Goal: Task Accomplishment & Management: Complete application form

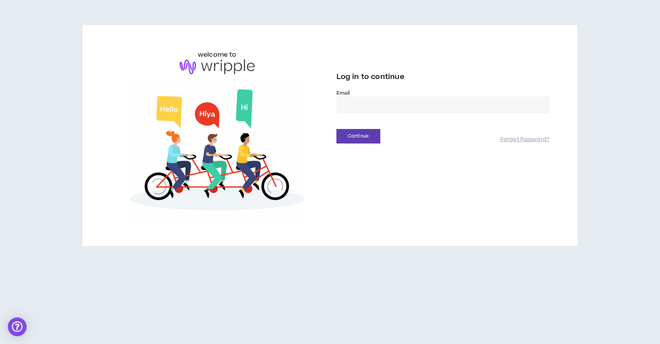
click at [346, 106] on input "email" at bounding box center [442, 105] width 213 height 17
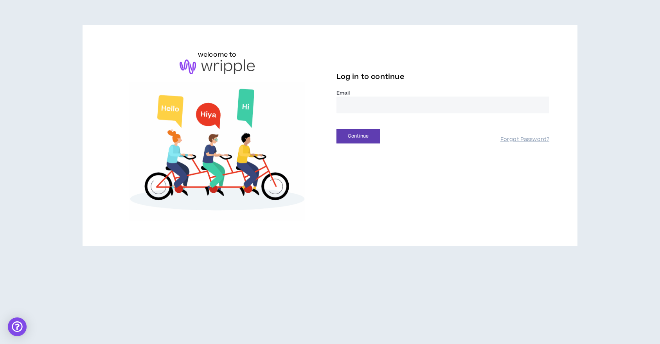
type input "**********"
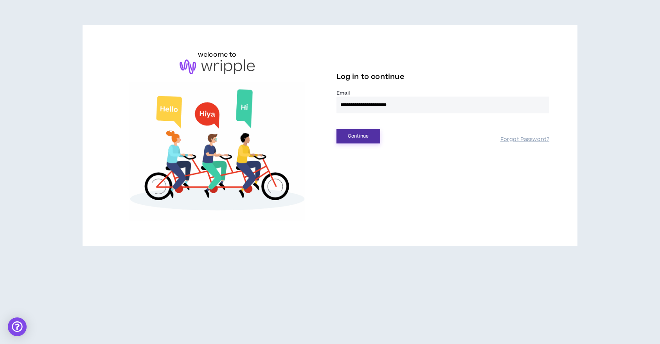
click at [349, 134] on button "Continue" at bounding box center [358, 136] width 44 height 14
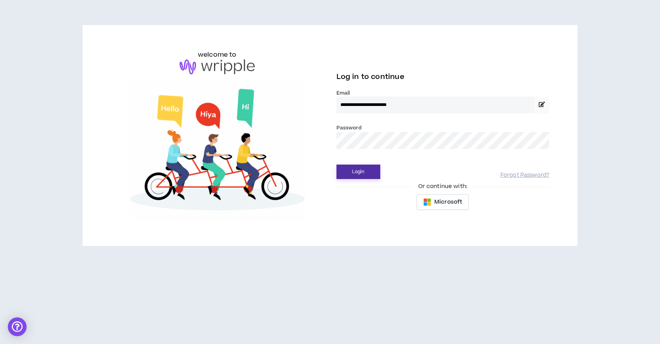
click at [356, 170] on button "Login" at bounding box center [358, 172] width 44 height 14
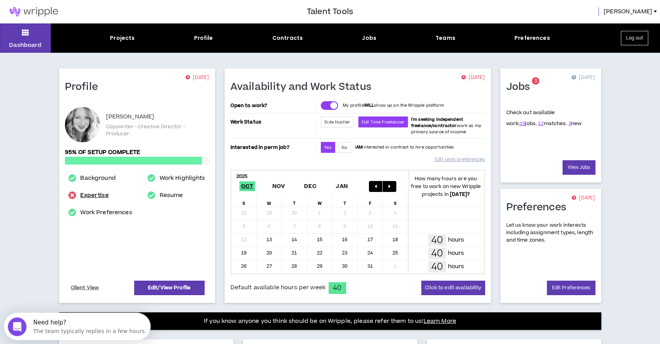
click at [87, 194] on link "Expertise" at bounding box center [94, 195] width 28 height 9
select select "***"
select select "**"
select select "***"
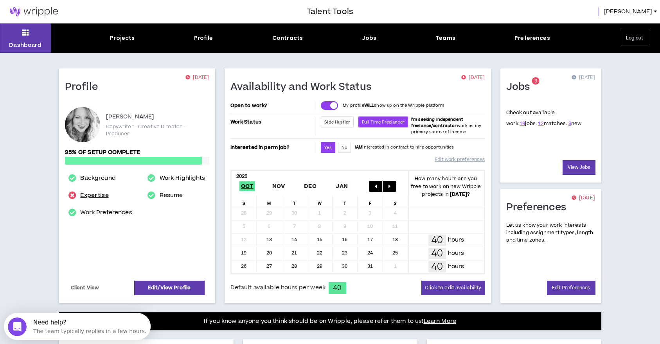
select select "**"
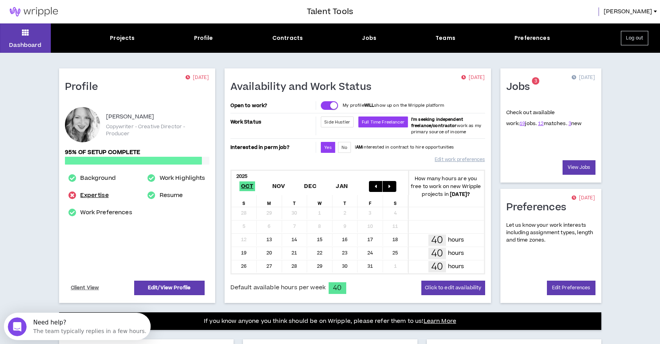
select select "**"
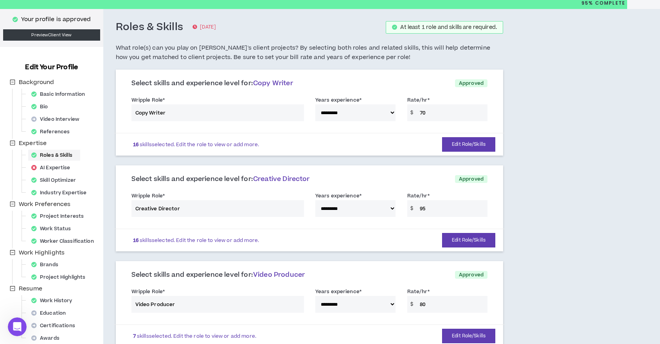
scroll to position [27, 0]
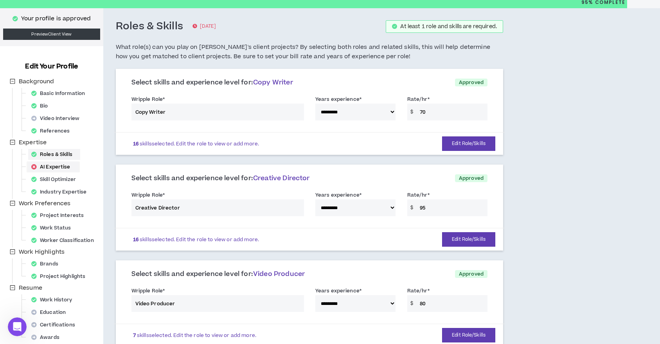
click at [61, 167] on div "AI Expertise" at bounding box center [53, 167] width 50 height 11
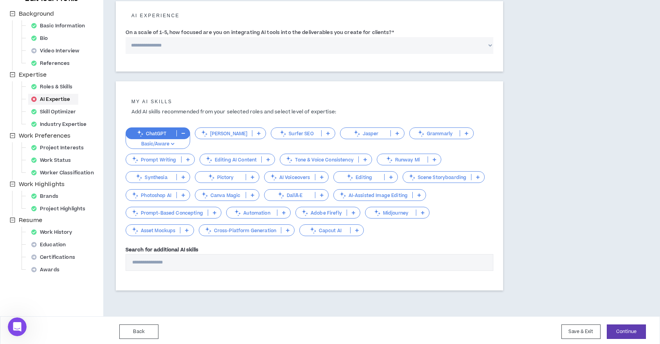
scroll to position [97, 0]
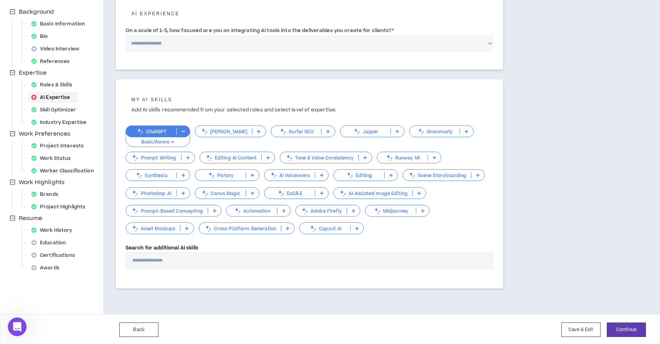
click at [365, 132] on p "Jasper" at bounding box center [365, 132] width 50 height 6
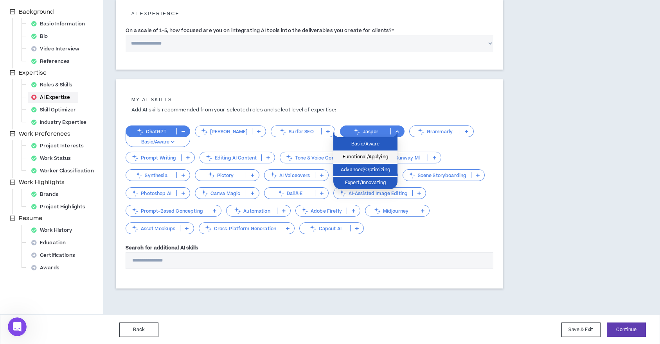
click at [370, 154] on span "Functional/Applying" at bounding box center [365, 157] width 55 height 9
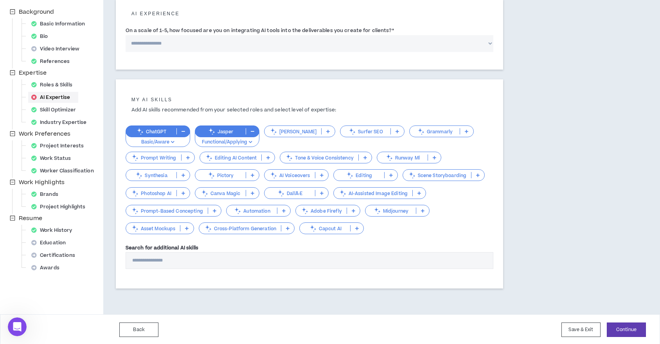
click at [145, 130] on p "ChatGPT" at bounding box center [151, 132] width 50 height 6
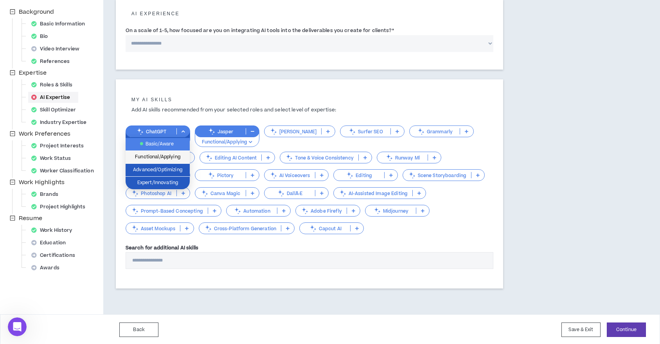
click at [151, 157] on span "Functional/Applying" at bounding box center [157, 157] width 55 height 9
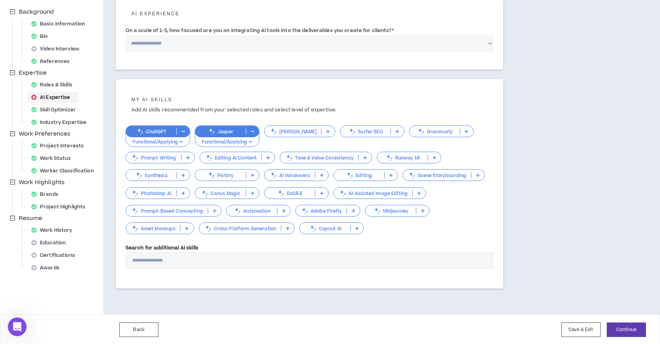
click at [423, 131] on p "Grammarly" at bounding box center [434, 132] width 50 height 6
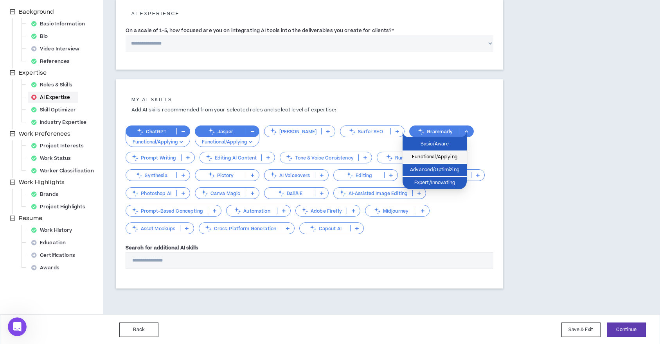
click at [422, 155] on span "Functional/Applying" at bounding box center [434, 157] width 55 height 9
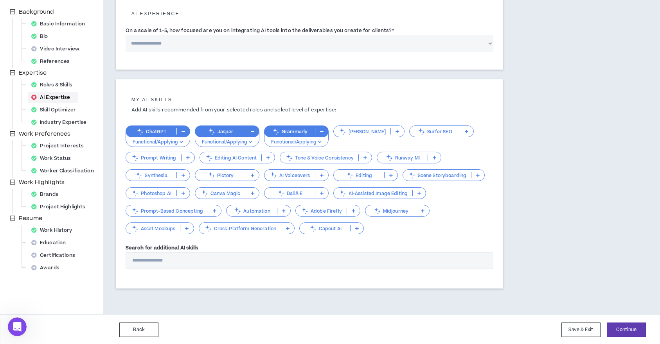
click at [242, 159] on p "Editing AI Content" at bounding box center [231, 158] width 62 height 6
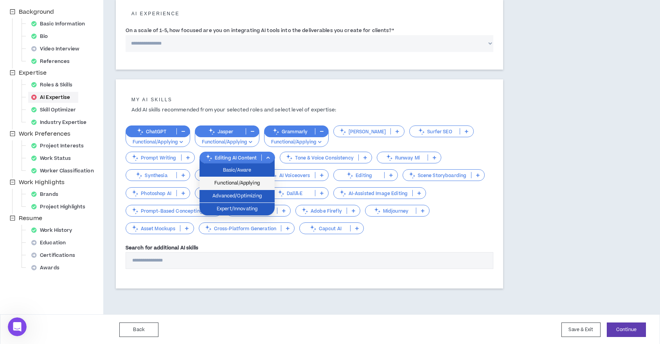
click at [240, 184] on span "Functional/Applying" at bounding box center [237, 183] width 66 height 9
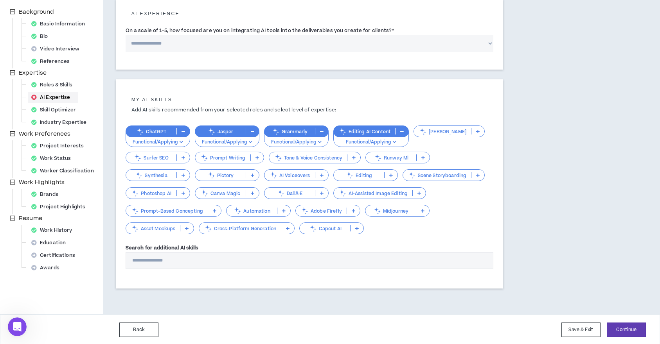
click at [311, 158] on p "Tone & Voice Consistency" at bounding box center [308, 158] width 78 height 6
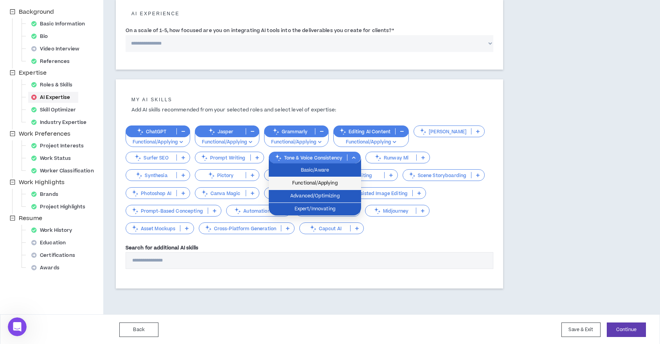
click at [307, 187] on li "Functional/Applying" at bounding box center [315, 183] width 92 height 13
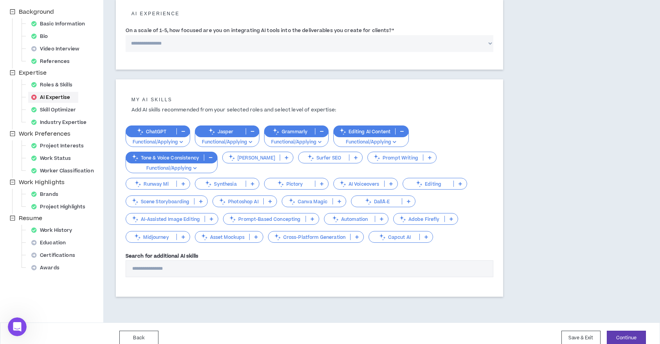
click at [326, 201] on p "Canva Magic" at bounding box center [307, 202] width 50 height 6
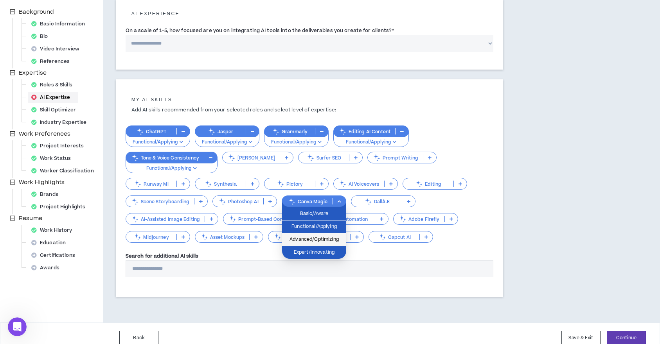
click at [323, 242] on span "Advanced/Optimizing" at bounding box center [314, 239] width 55 height 9
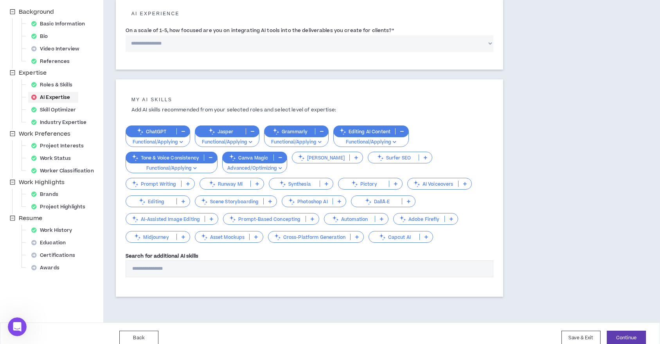
scroll to position [105, 0]
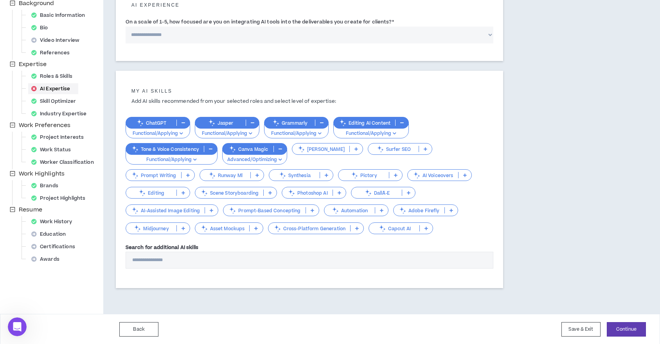
click at [397, 230] on p "Capcut AI" at bounding box center [394, 229] width 50 height 6
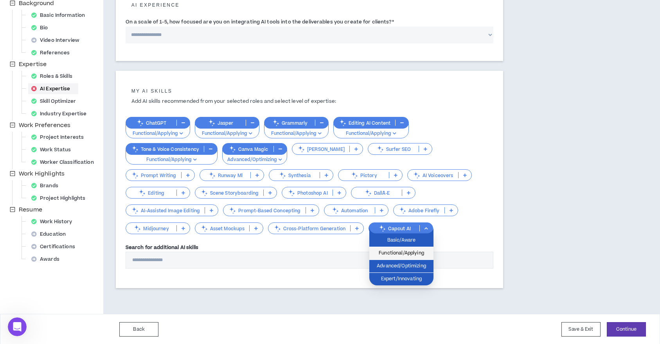
click at [399, 251] on span "Functional/Applying" at bounding box center [401, 253] width 55 height 9
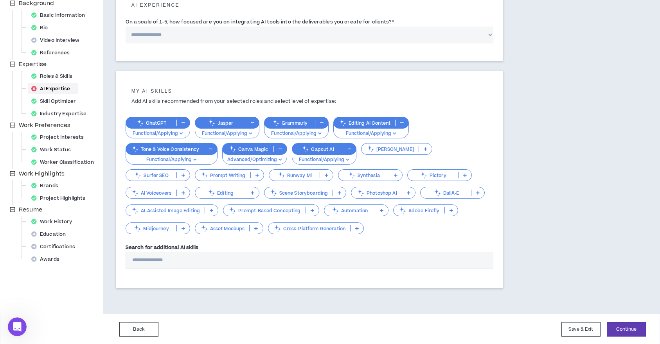
click at [238, 172] on p "Prompt Writing" at bounding box center [222, 175] width 55 height 6
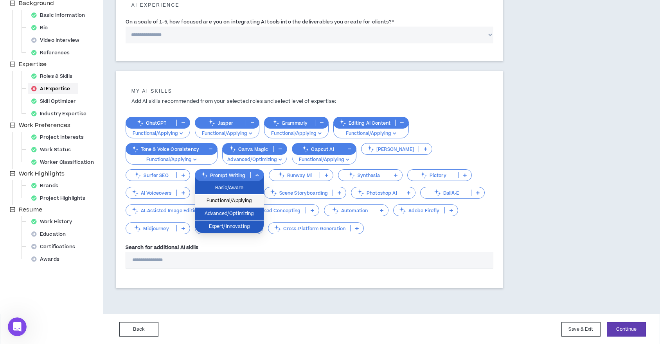
click at [235, 196] on li "Functional/Applying" at bounding box center [229, 201] width 69 height 13
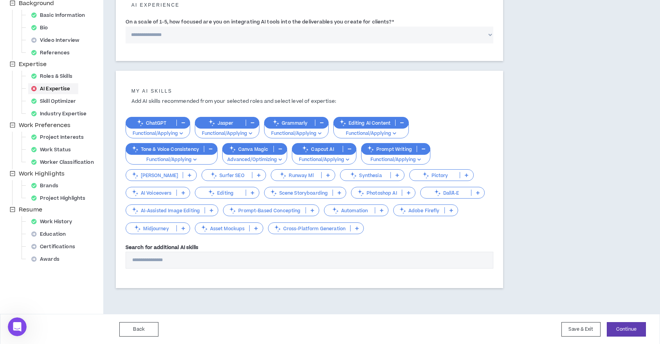
click at [202, 157] on p "Functional/Applying" at bounding box center [172, 159] width 82 height 7
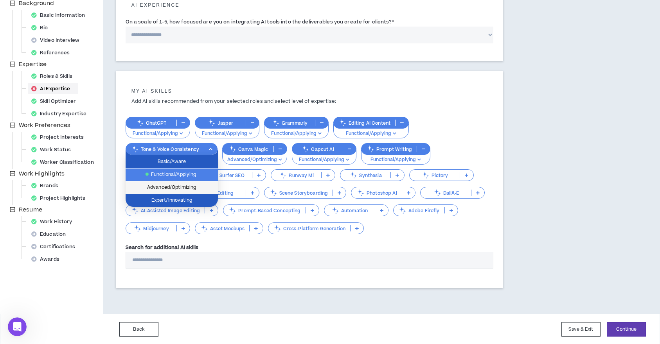
click at [190, 183] on span "Advanced/Optimizing" at bounding box center [171, 187] width 83 height 9
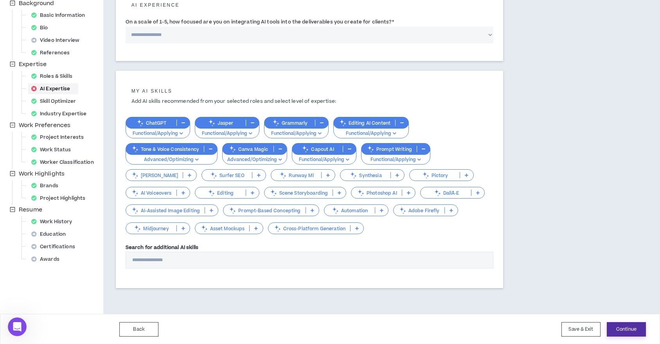
click at [635, 325] on button "Continue" at bounding box center [626, 329] width 39 height 14
click at [192, 34] on select "**********" at bounding box center [310, 35] width 368 height 17
select select "*"
click at [126, 27] on select "**********" at bounding box center [310, 35] width 368 height 17
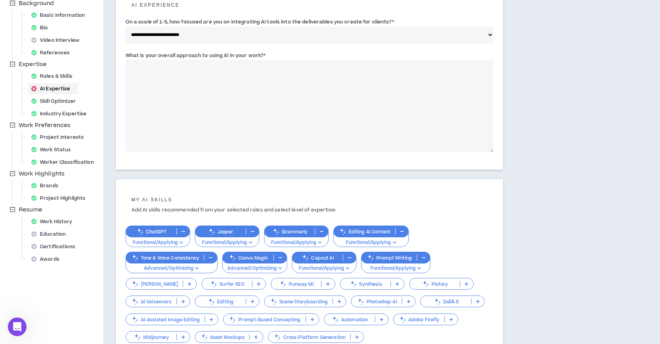
click at [230, 75] on textarea "What is your overall approach to using AI in your work? *" at bounding box center [310, 106] width 368 height 92
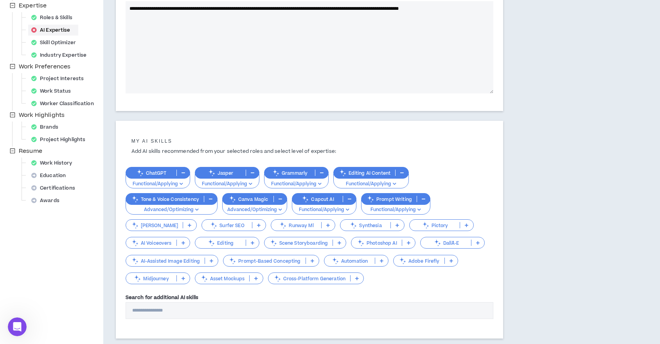
scroll to position [214, 0]
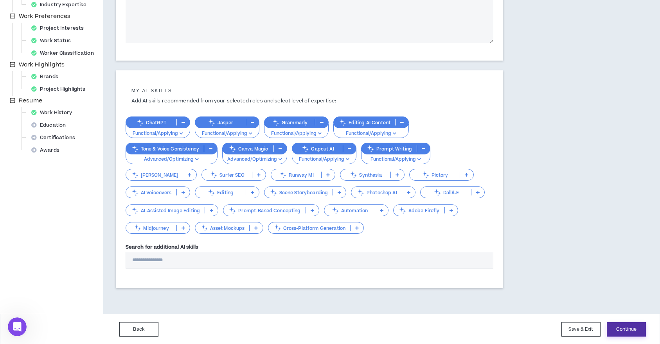
type textarea "**********"
click at [628, 328] on button "Continue" at bounding box center [626, 329] width 39 height 14
click at [48, 123] on span "Education" at bounding box center [50, 125] width 45 height 11
click at [49, 124] on span "Education" at bounding box center [50, 125] width 45 height 11
click at [54, 122] on span "Education" at bounding box center [50, 125] width 45 height 11
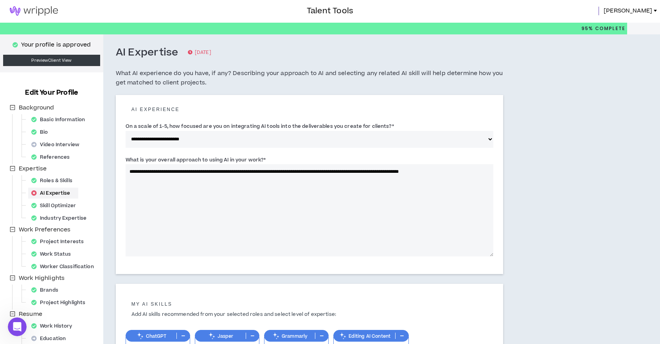
scroll to position [0, 0]
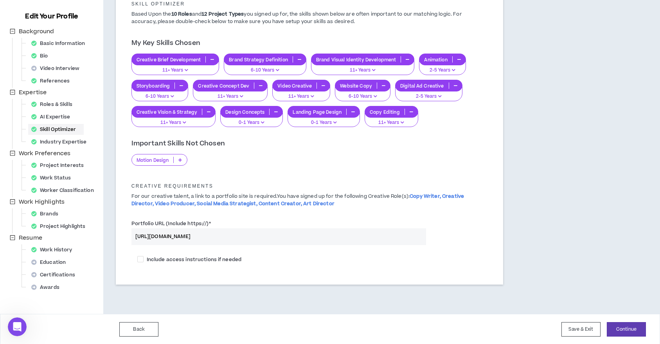
scroll to position [78, 0]
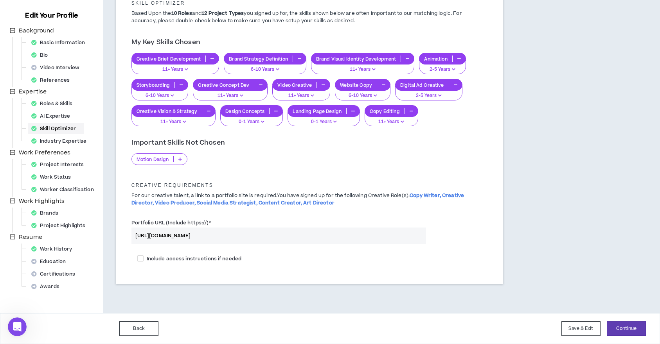
click at [262, 121] on icon "button" at bounding box center [263, 122] width 4 height 4
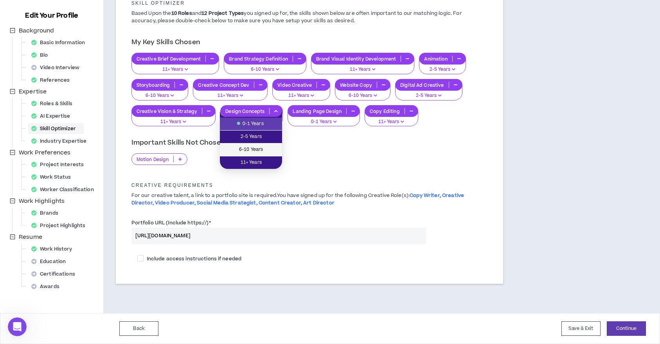
click at [260, 146] on span "6-10 Years" at bounding box center [250, 149] width 53 height 9
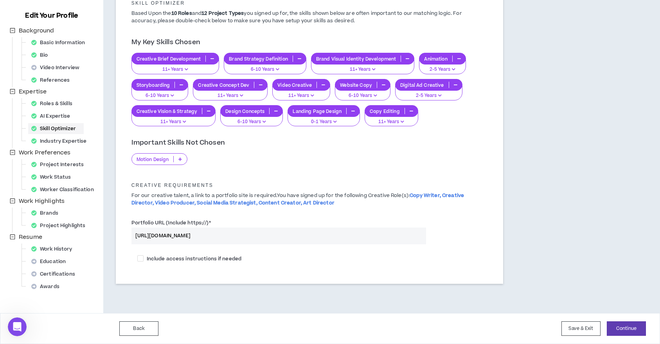
click at [314, 121] on p "0-1 Years" at bounding box center [324, 122] width 62 height 7
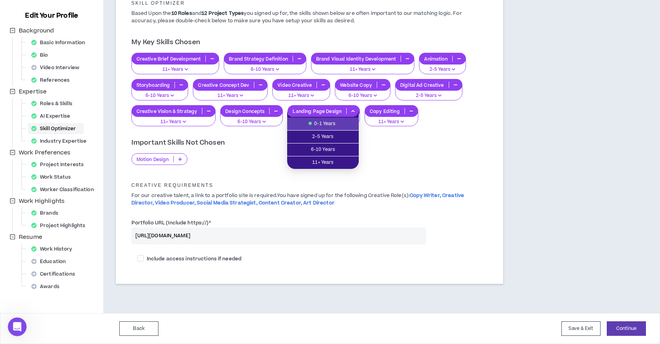
click at [194, 121] on p "11+ Years" at bounding box center [173, 122] width 74 height 7
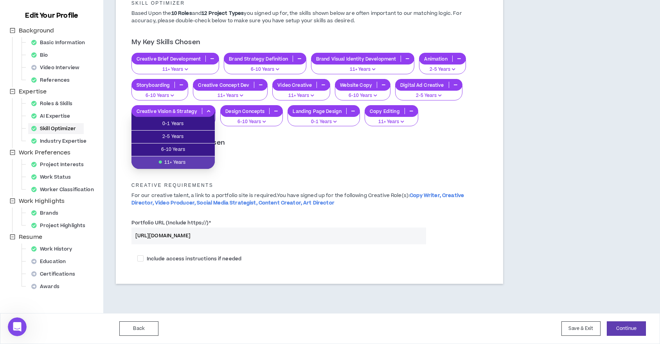
click at [370, 92] on p "6-10 Years" at bounding box center [362, 95] width 45 height 7
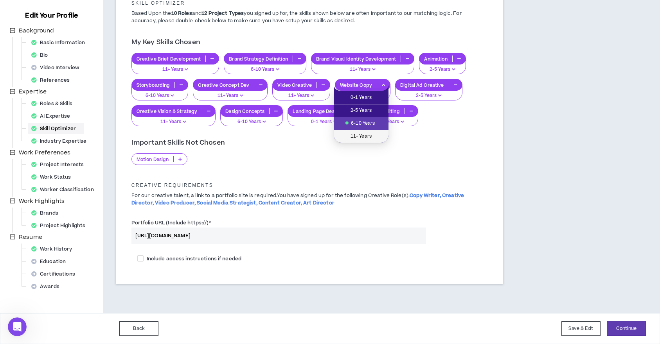
click at [367, 133] on span "11+ Years" at bounding box center [360, 136] width 45 height 9
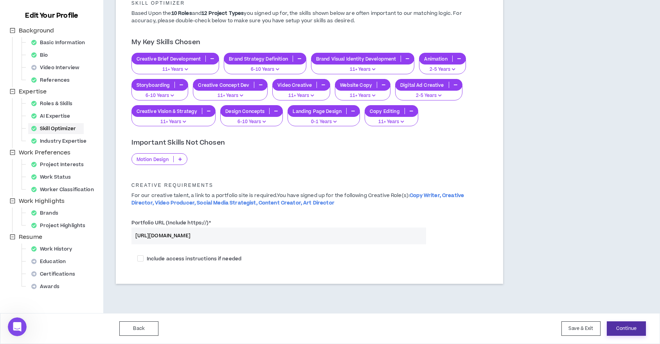
click at [625, 330] on button "Continue" at bounding box center [626, 328] width 39 height 14
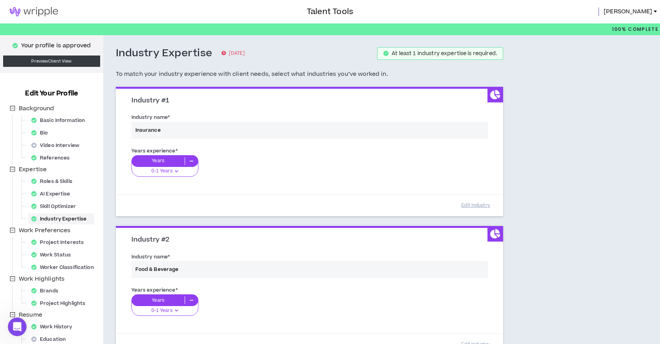
click at [51, 273] on div "Background Basic Information Bio Video Interview References Expertise Roles & S…" at bounding box center [55, 238] width 95 height 268
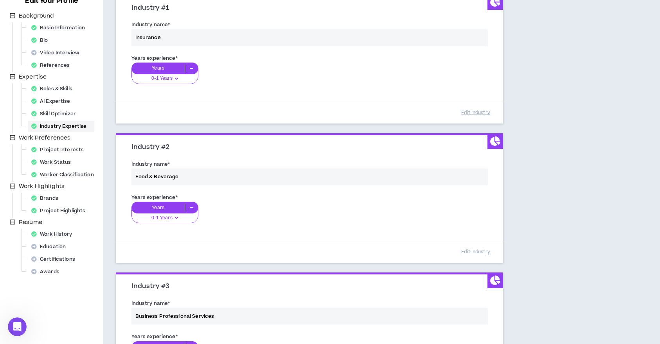
scroll to position [150, 0]
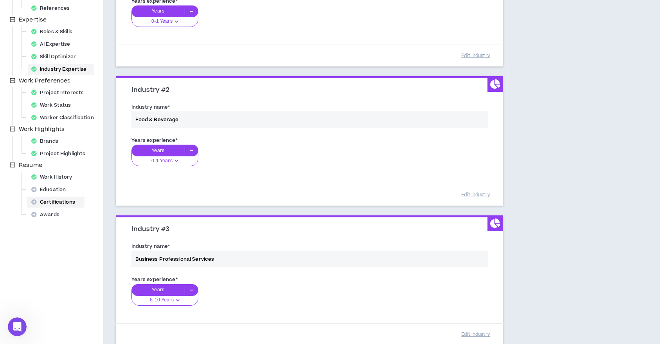
click at [57, 205] on div "Certifications" at bounding box center [55, 202] width 55 height 11
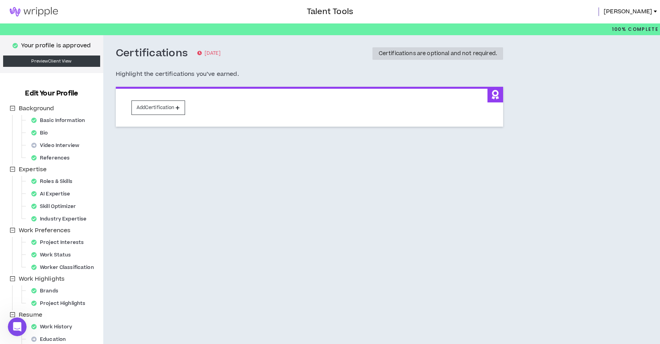
click at [302, 48] on div "Certifications [DATE] Certifications are optional and not required." at bounding box center [309, 53] width 387 height 13
click at [71, 59] on link "Preview Client View" at bounding box center [51, 61] width 97 height 11
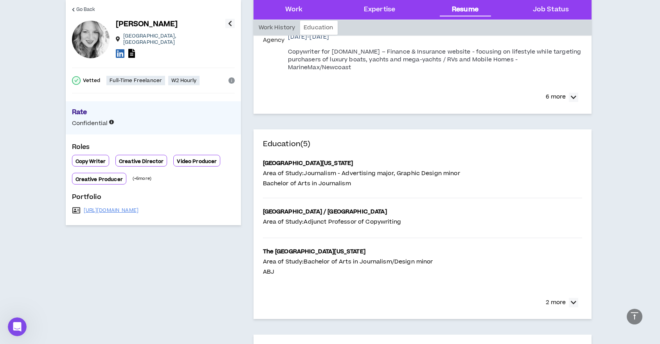
scroll to position [1367, 0]
click at [553, 92] on p "6 more" at bounding box center [556, 96] width 20 height 9
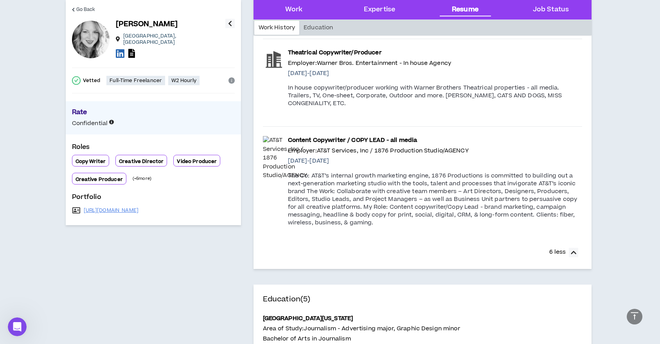
scroll to position [1871, 0]
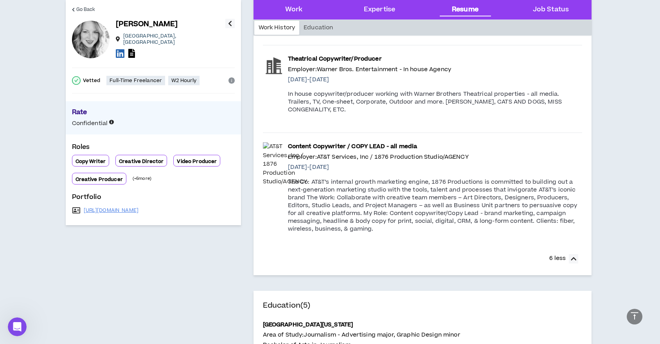
click at [422, 153] on p "Employer: AT&T Services, Inc / 1876 Production Studio/AGENCY" at bounding box center [435, 157] width 294 height 9
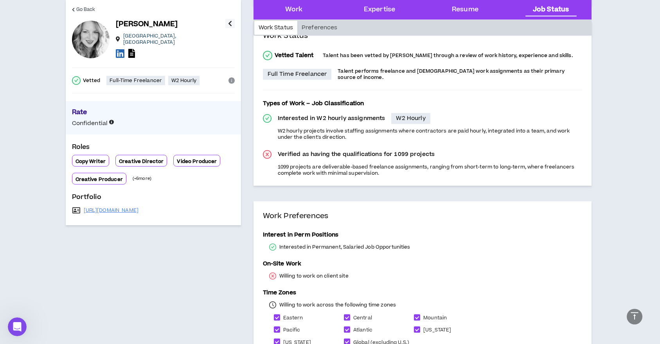
scroll to position [2347, 0]
click at [366, 150] on p "Verified as having the qualifications for 1099 projects" at bounding box center [356, 154] width 157 height 8
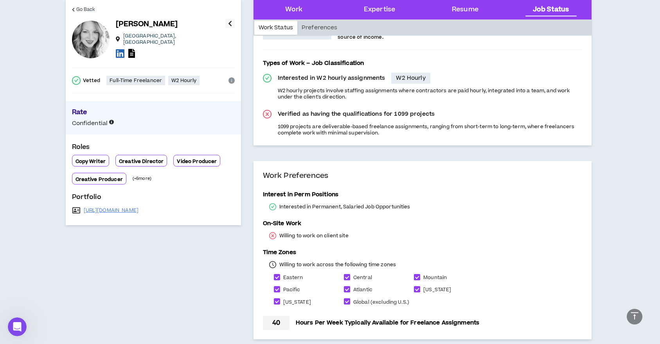
scroll to position [2394, 0]
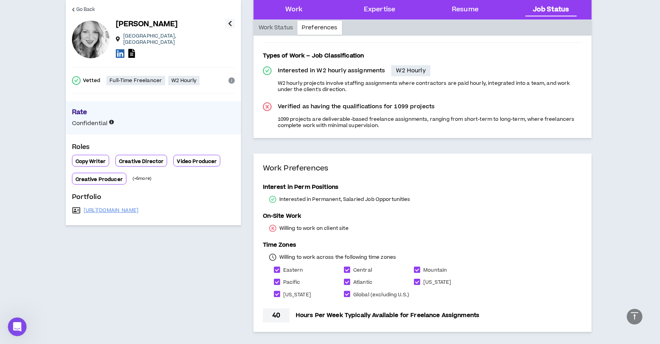
click at [280, 225] on p "Willing to work on client site" at bounding box center [313, 228] width 69 height 6
click at [310, 154] on div "Work Preferences Interest in Perm Positions Interested in Permanent, Salaried J…" at bounding box center [422, 243] width 338 height 178
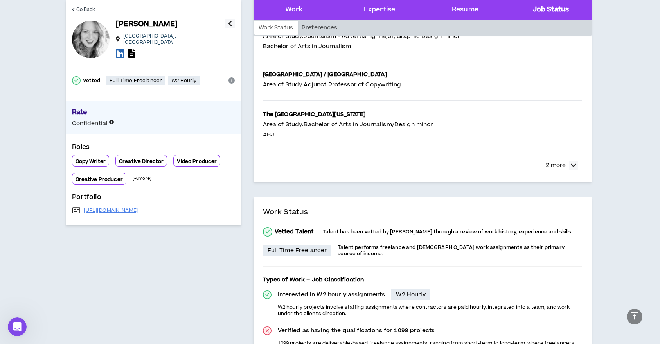
scroll to position [2140, 0]
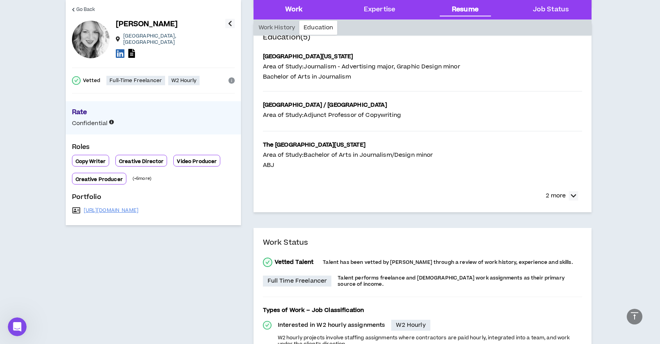
click at [296, 7] on div "Work" at bounding box center [294, 10] width 18 height 10
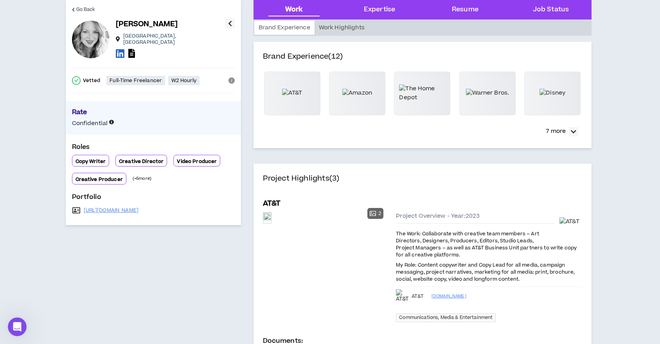
scroll to position [31, 0]
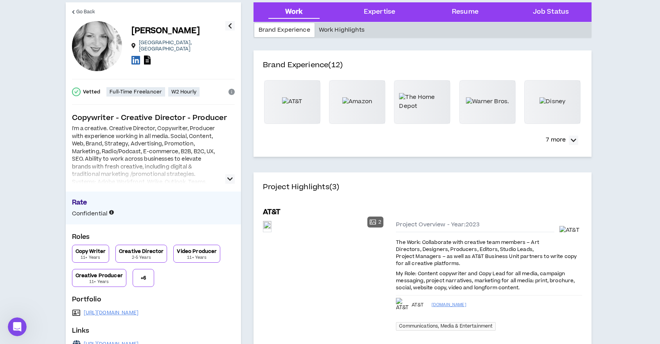
click at [334, 32] on div "Work Highlights" at bounding box center [341, 30] width 54 height 14
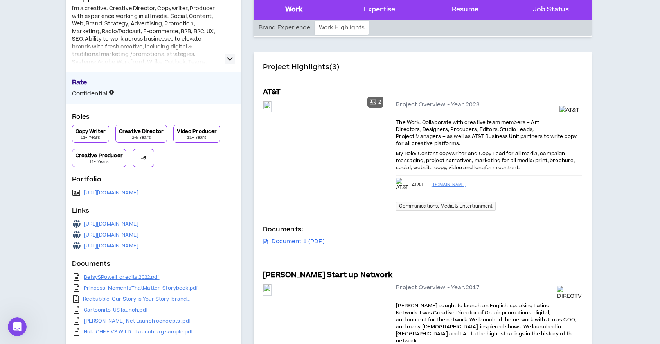
scroll to position [153, 0]
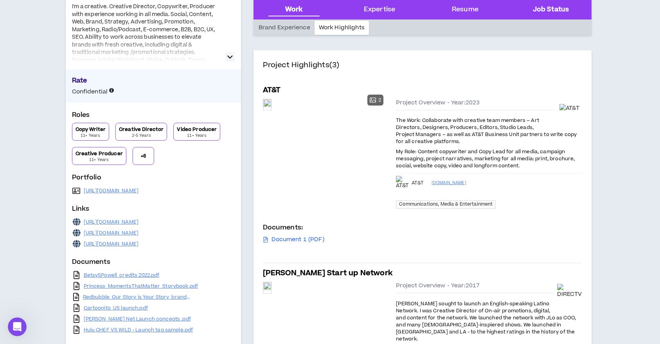
click at [548, 8] on Status "Job Status" at bounding box center [551, 10] width 36 height 10
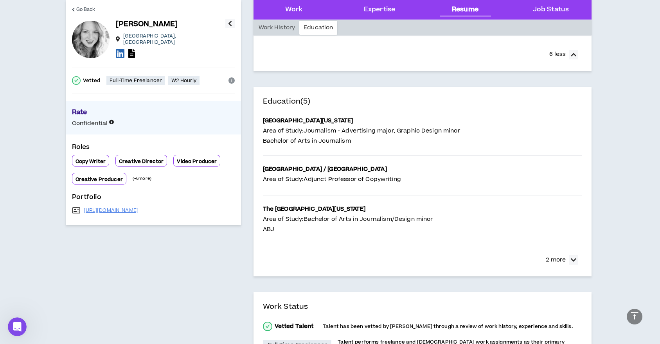
scroll to position [2070, 0]
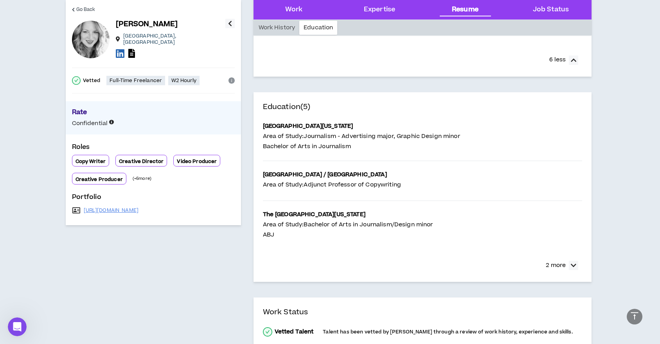
click at [232, 77] on icon "info-circle" at bounding box center [231, 80] width 6 height 6
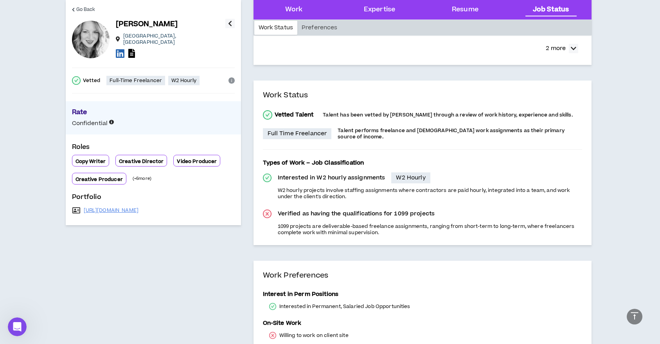
scroll to position [2288, 0]
click at [149, 78] on p "Full-Time Freelancer" at bounding box center [136, 80] width 52 height 6
click at [176, 78] on p "W2 Hourly" at bounding box center [183, 80] width 25 height 6
click at [142, 176] on p "(+ 6 more)" at bounding box center [142, 179] width 19 height 6
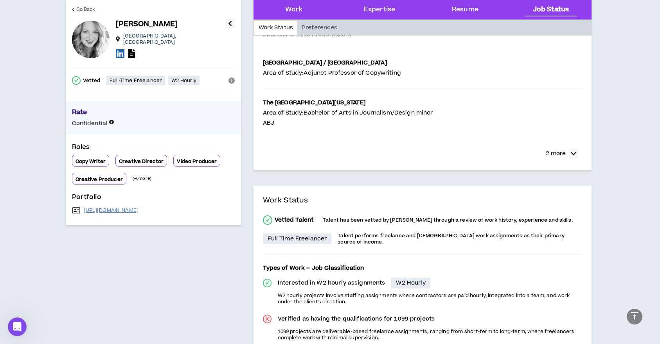
scroll to position [2173, 0]
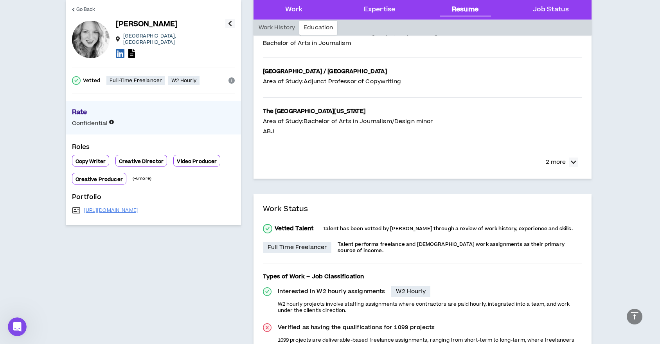
click at [130, 24] on p "[PERSON_NAME]" at bounding box center [147, 24] width 62 height 11
click at [90, 9] on span "Go Back" at bounding box center [85, 9] width 19 height 7
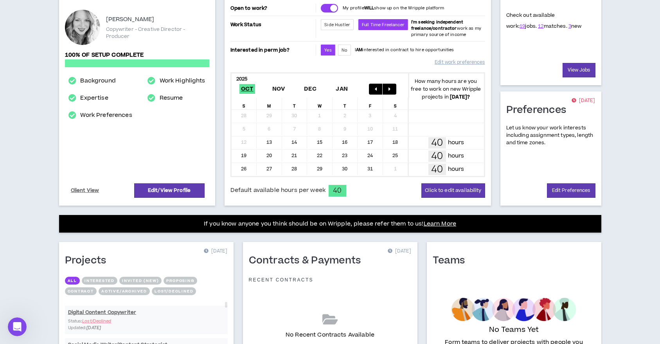
scroll to position [104, 0]
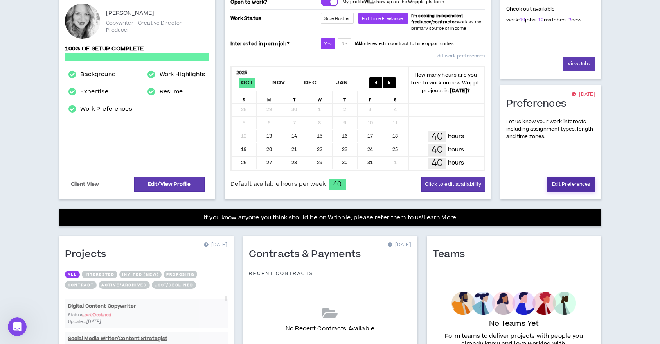
click at [571, 182] on link "Edit Preferences" at bounding box center [571, 184] width 48 height 14
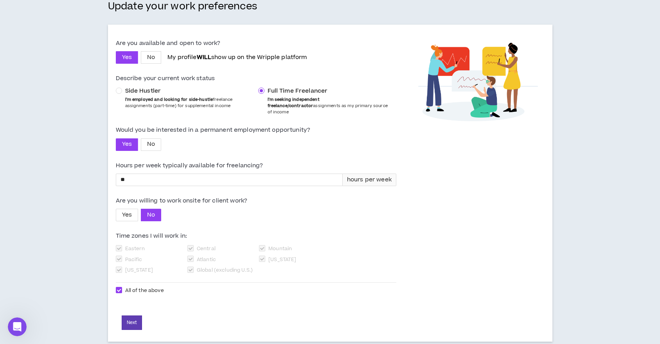
scroll to position [68, 0]
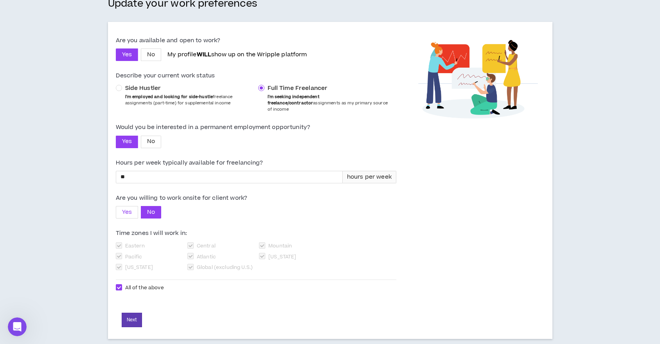
click at [128, 208] on span "Yes" at bounding box center [127, 212] width 10 height 9
click at [130, 313] on button "Next" at bounding box center [132, 320] width 20 height 14
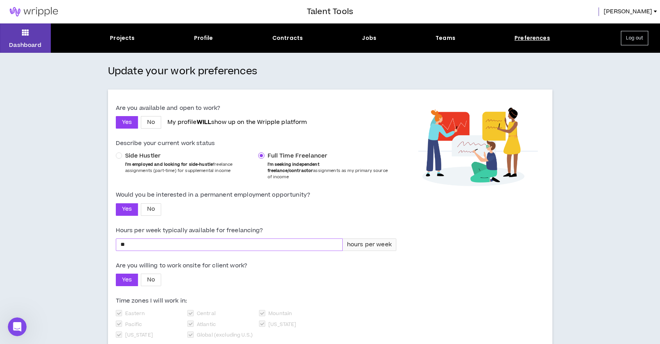
select select "*"
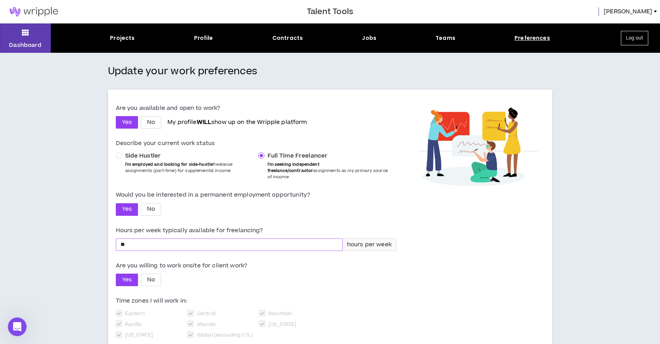
select select "*"
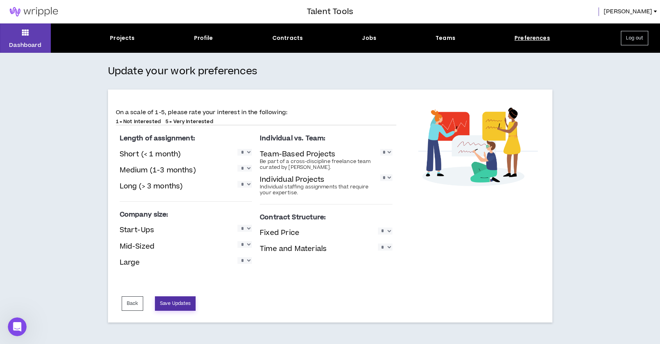
click at [169, 304] on button "Save Updates" at bounding box center [175, 303] width 41 height 14
click at [189, 297] on button "Save Updates" at bounding box center [175, 303] width 41 height 14
click at [369, 38] on div "Jobs" at bounding box center [369, 38] width 14 height 8
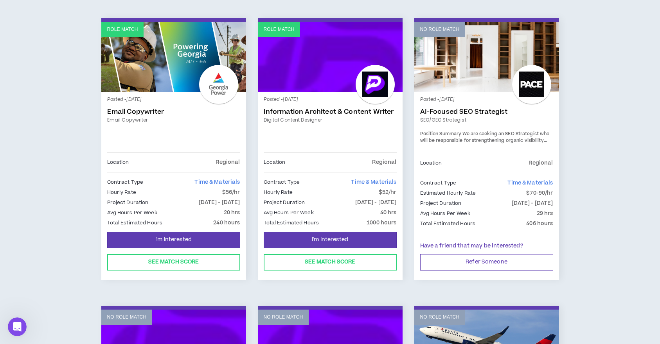
scroll to position [438, 0]
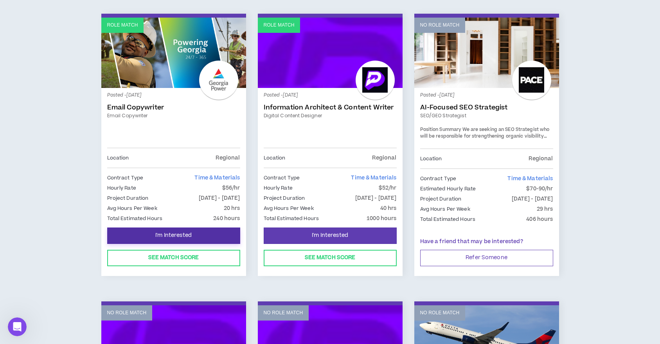
click at [181, 232] on span "I'm Interested" at bounding box center [173, 235] width 36 height 7
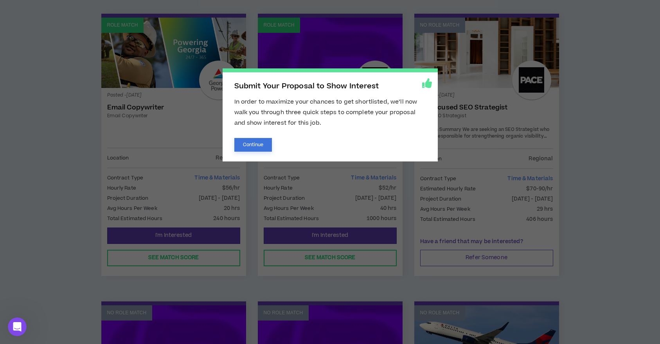
click at [259, 145] on button "Continue" at bounding box center [253, 145] width 38 height 14
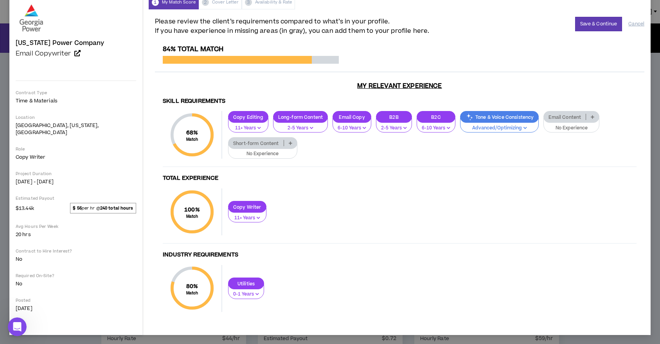
scroll to position [36, 0]
click at [237, 145] on p "Short-form Content" at bounding box center [255, 143] width 55 height 6
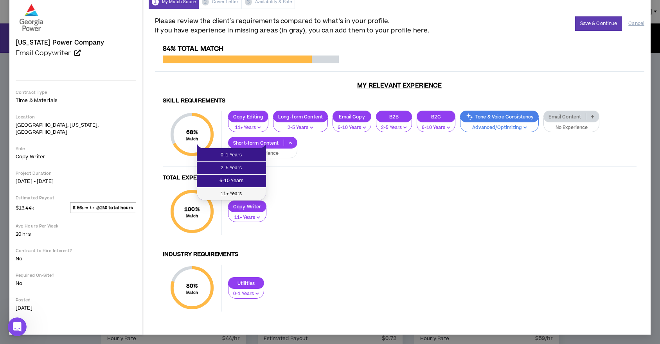
click at [235, 192] on span "11+ Years" at bounding box center [231, 194] width 60 height 9
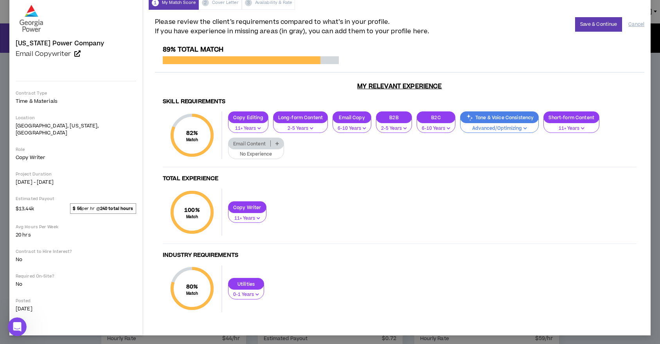
click at [270, 141] on p "Email Content" at bounding box center [249, 144] width 42 height 6
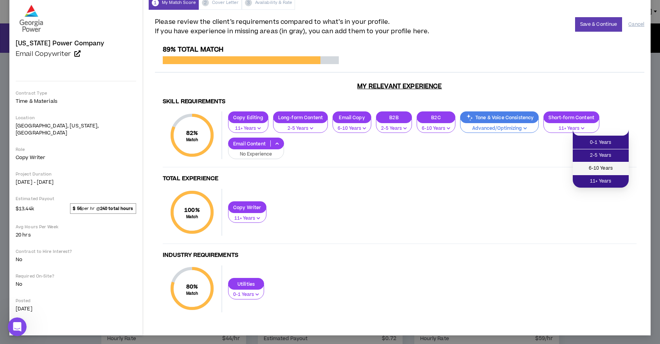
click at [603, 165] on span "6-10 Years" at bounding box center [600, 168] width 47 height 9
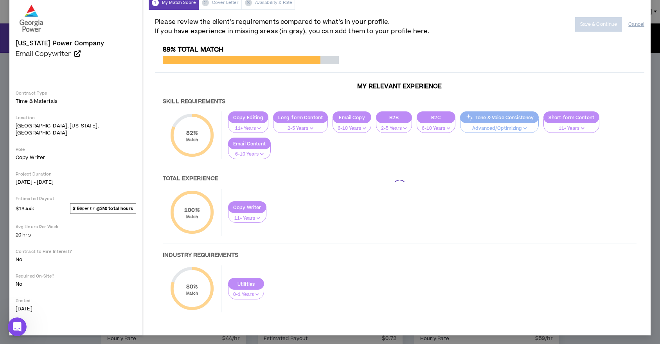
click at [474, 183] on div at bounding box center [399, 187] width 489 height 282
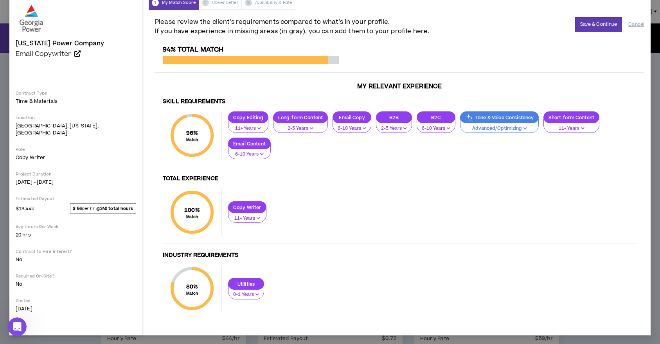
click at [293, 272] on div "80 % Match Industry Requirements Utilities 0-1 Years" at bounding box center [400, 293] width 474 height 55
click at [601, 23] on button "Save & Continue" at bounding box center [598, 24] width 47 height 14
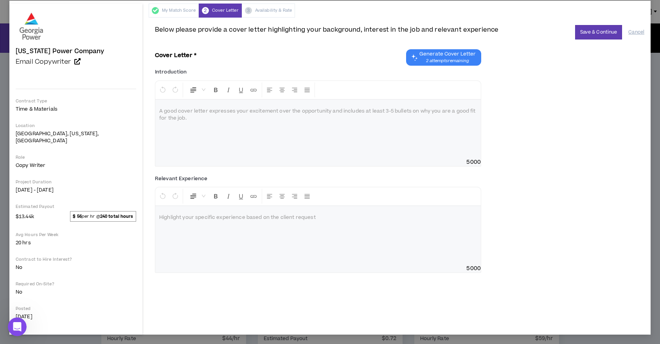
scroll to position [20, 0]
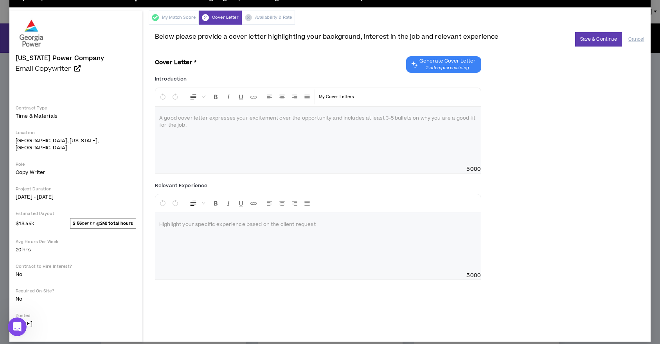
click at [192, 129] on div at bounding box center [317, 136] width 325 height 59
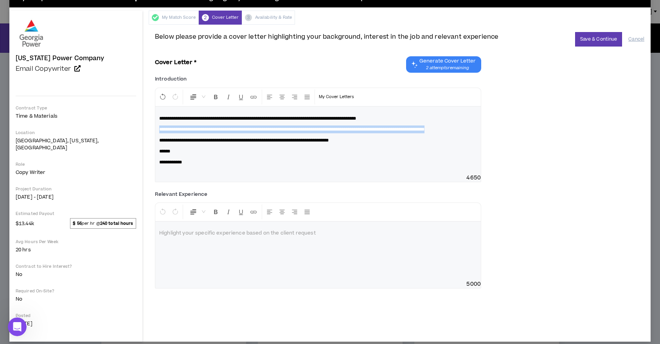
drag, startPoint x: 128, startPoint y: 129, endPoint x: 162, endPoint y: 134, distance: 34.0
click at [162, 133] on p "**********" at bounding box center [318, 130] width 318 height 8
copy span "**********"
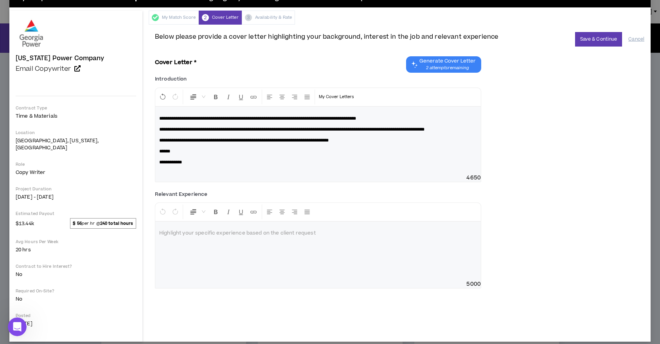
click at [155, 254] on div at bounding box center [317, 251] width 325 height 59
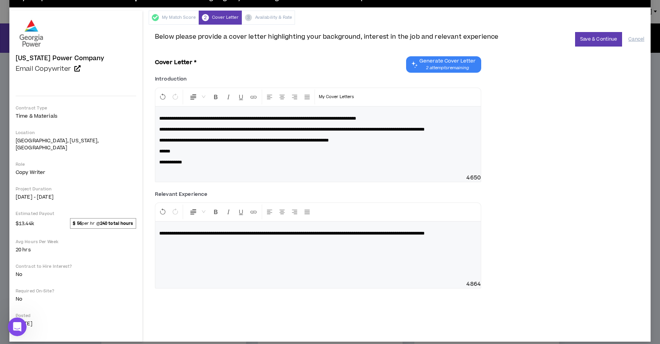
click at [182, 237] on p "**********" at bounding box center [318, 234] width 318 height 8
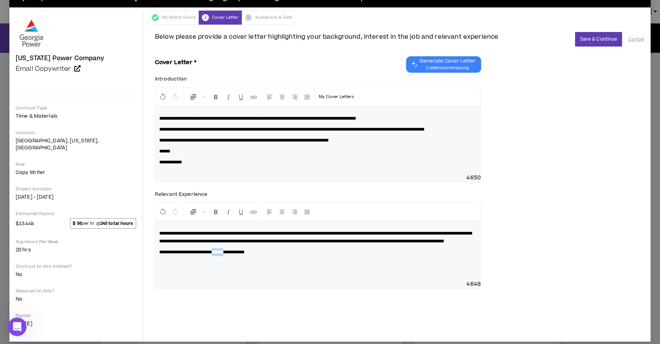
drag, startPoint x: 199, startPoint y: 268, endPoint x: 213, endPoint y: 268, distance: 14.1
click at [213, 255] on span "**********" at bounding box center [201, 252] width 85 height 5
click at [281, 256] on p "**********" at bounding box center [318, 252] width 318 height 8
click at [608, 40] on button "Save & Continue" at bounding box center [598, 39] width 47 height 14
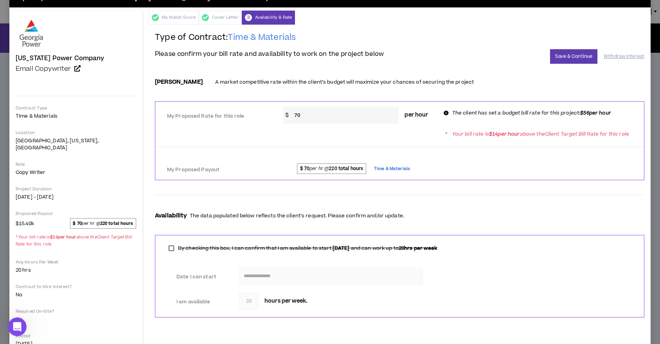
drag, startPoint x: 301, startPoint y: 112, endPoint x: 295, endPoint y: 113, distance: 5.5
click at [295, 113] on input "70" at bounding box center [344, 115] width 108 height 17
type input "56"
click at [454, 160] on div "My Proposed Payout $ 70 per hr @ 220 total hours Time & Materials" at bounding box center [399, 168] width 488 height 18
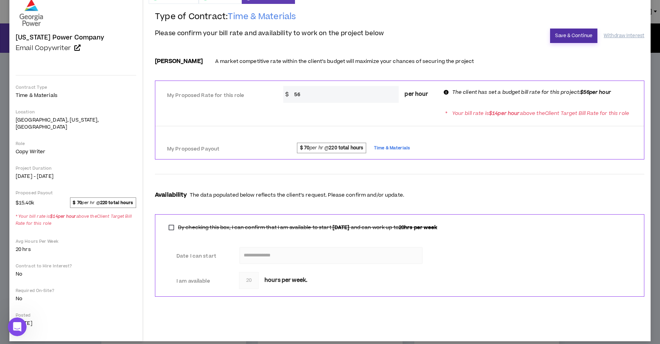
click at [575, 34] on button "Save & Continue" at bounding box center [573, 36] width 47 height 14
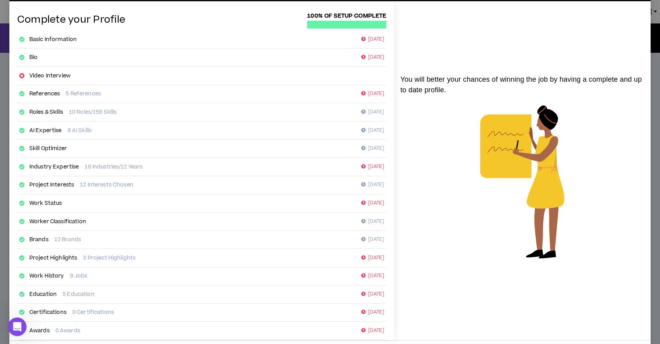
scroll to position [67, 0]
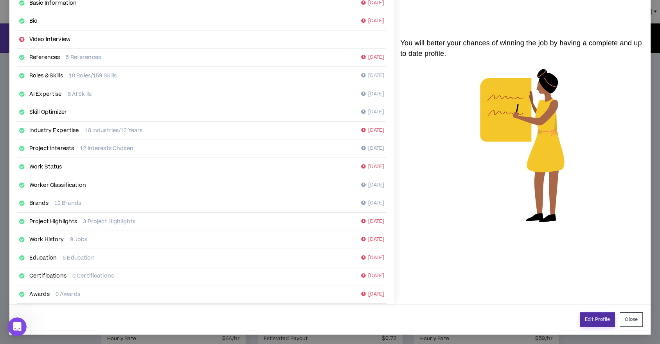
click at [596, 318] on link "Edit Profile" at bounding box center [597, 319] width 35 height 14
select select "*"
select select "US"
select select "*******"
select select "*"
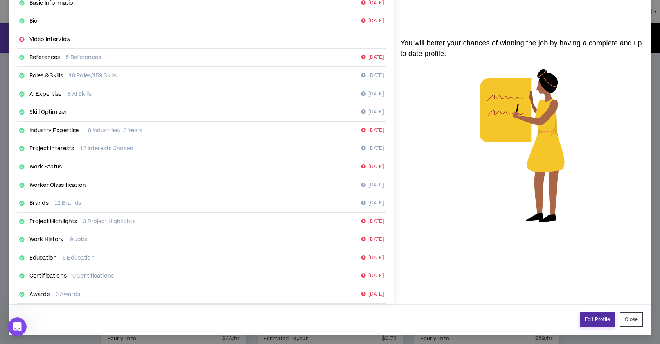
select select "**********"
select select "*****"
select select "**********"
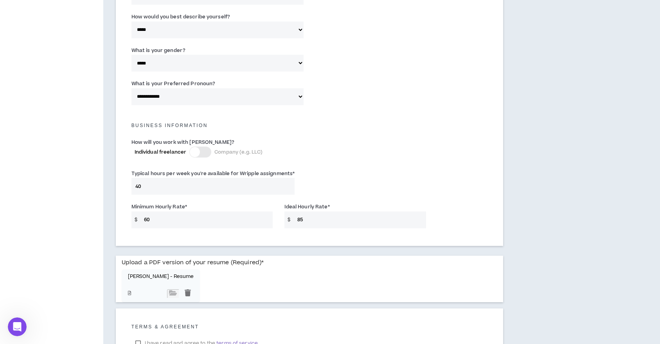
scroll to position [449, 0]
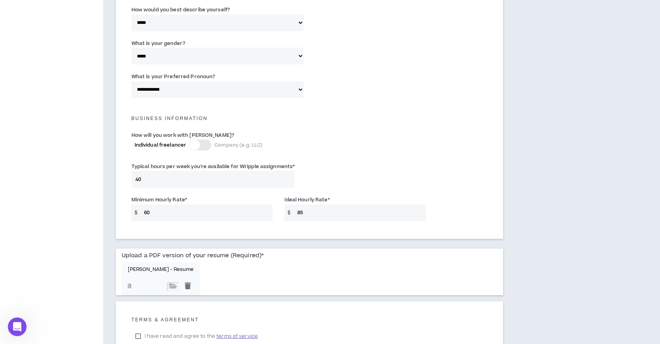
click at [146, 214] on input "60" at bounding box center [206, 213] width 133 height 17
click at [147, 212] on input "60" at bounding box center [206, 213] width 133 height 17
type input "50"
click at [354, 177] on div "Typical hours per week you're available for Wripple assignments * 40" at bounding box center [310, 176] width 368 height 33
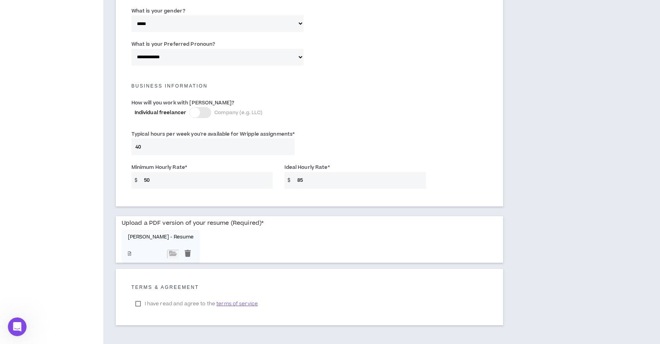
scroll to position [513, 0]
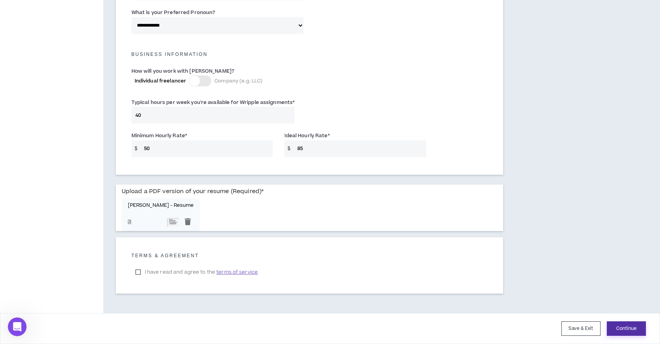
click at [630, 329] on button "Continue" at bounding box center [626, 328] width 39 height 14
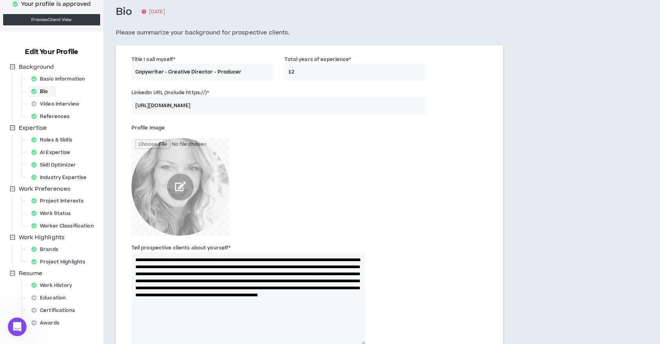
scroll to position [50, 0]
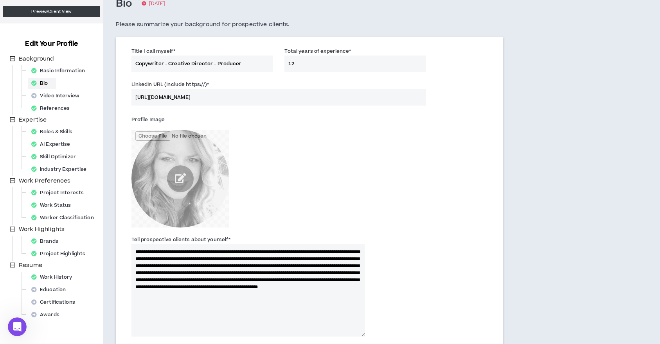
click at [315, 197] on div "Profile Image" at bounding box center [247, 170] width 233 height 114
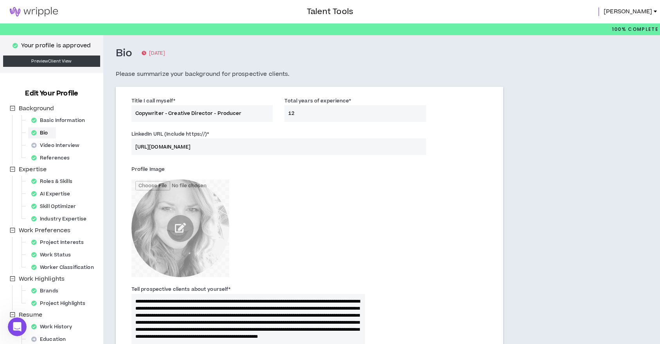
click at [645, 11] on span "[PERSON_NAME]" at bounding box center [627, 11] width 48 height 9
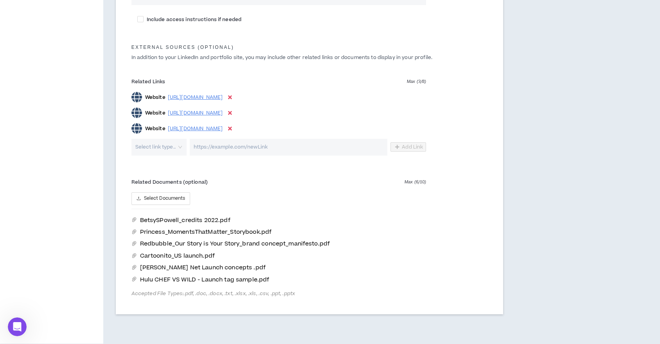
scroll to position [494, 0]
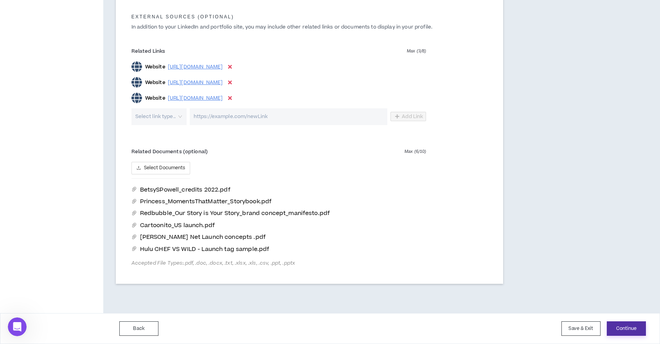
click at [620, 327] on button "Continue" at bounding box center [626, 328] width 39 height 14
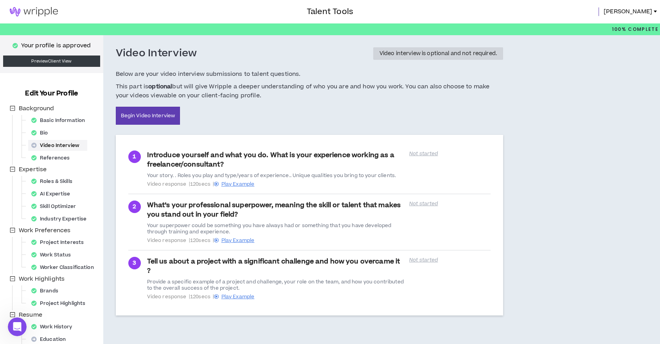
scroll to position [58, 0]
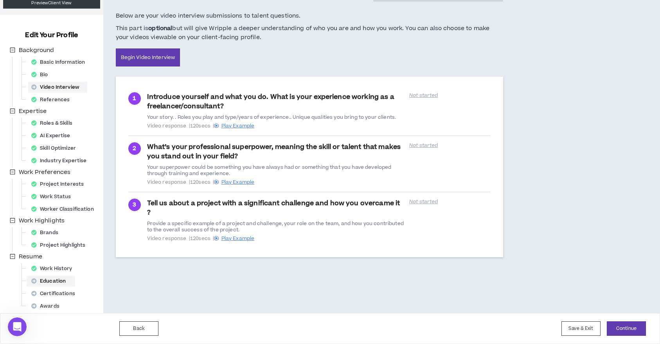
click at [56, 278] on div "Education" at bounding box center [50, 281] width 45 height 11
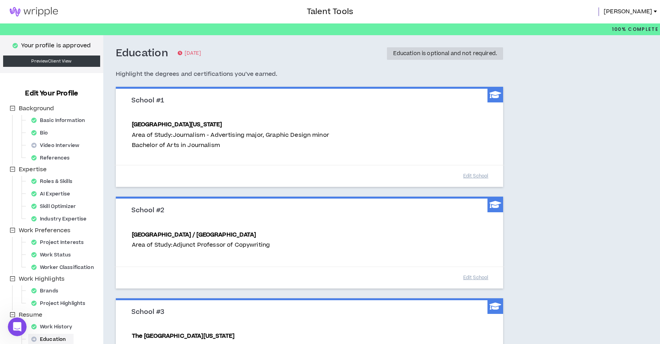
click at [61, 47] on p "Your profile is approved" at bounding box center [56, 45] width 70 height 9
click at [68, 61] on link "Preview Client View" at bounding box center [51, 61] width 97 height 11
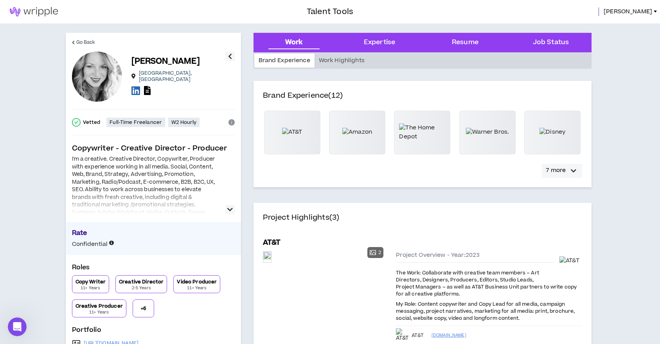
click at [564, 170] on p "7 more" at bounding box center [556, 170] width 20 height 9
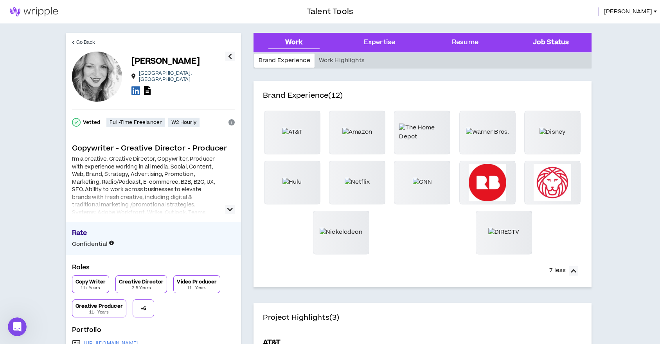
click at [551, 38] on Status "Job Status" at bounding box center [551, 43] width 36 height 10
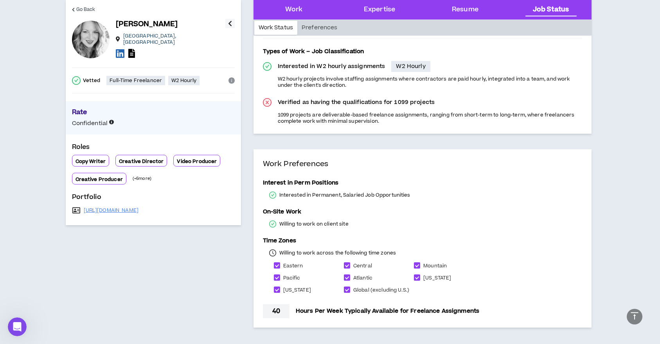
scroll to position [1835, 0]
